Goal: Navigation & Orientation: Find specific page/section

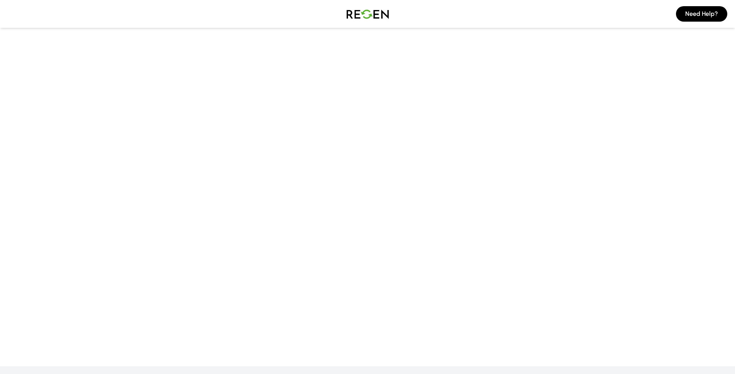
click at [361, 9] on img at bounding box center [368, 14] width 54 height 22
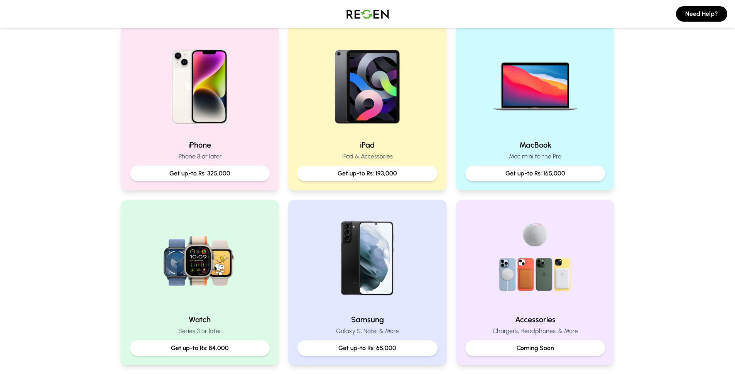
scroll to position [168, 0]
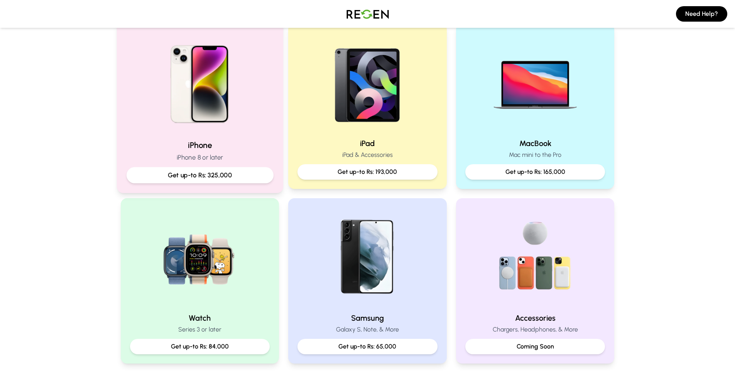
click at [235, 123] on img at bounding box center [200, 81] width 104 height 104
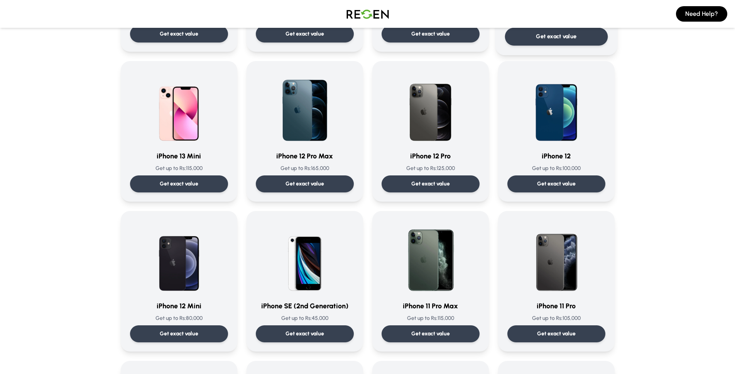
scroll to position [586, 0]
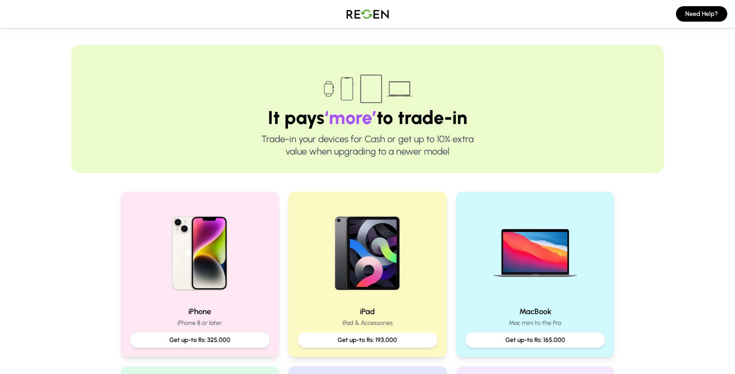
click at [366, 11] on img at bounding box center [368, 14] width 54 height 22
